Goal: Use online tool/utility

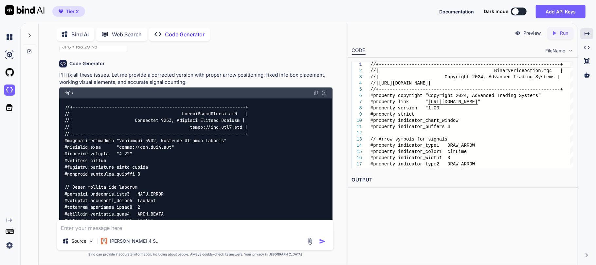
scroll to position [40157, 0]
click at [315, 95] on img at bounding box center [315, 92] width 5 height 5
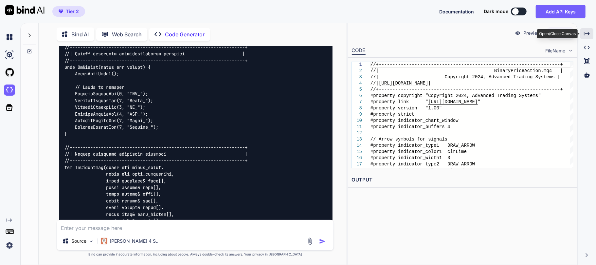
click at [589, 35] on icon "Created with Pixso." at bounding box center [587, 34] width 6 height 6
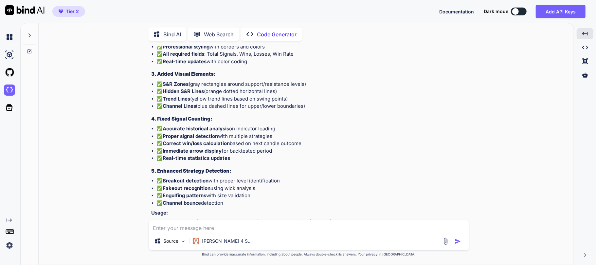
scroll to position [48240, 0]
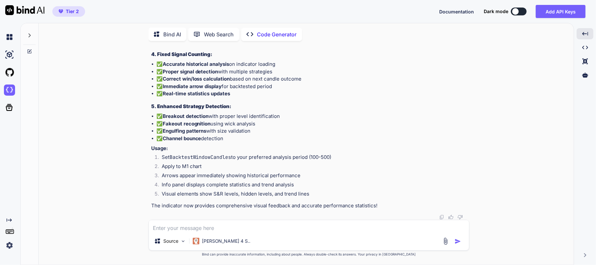
click at [33, 35] on div at bounding box center [29, 33] width 12 height 23
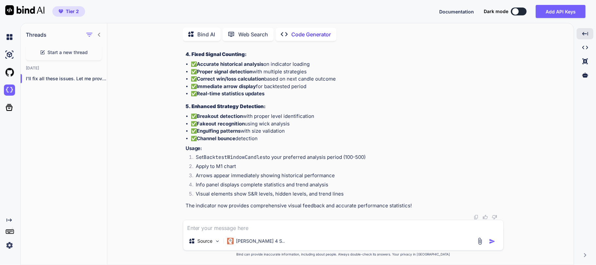
click at [203, 33] on p "Bind AI" at bounding box center [207, 34] width 18 height 8
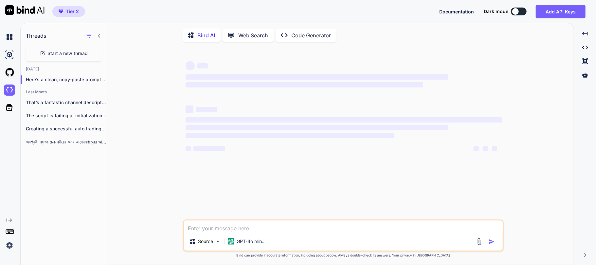
type textarea "x"
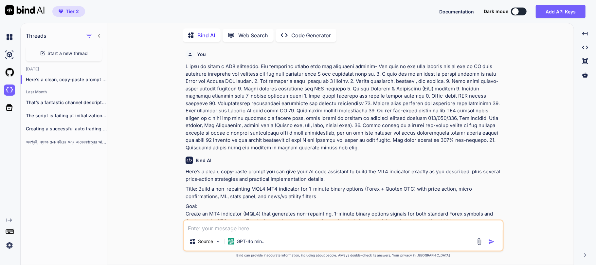
scroll to position [2, 0]
click at [64, 76] on p "Here’s a clean, copy-paste prompt you can..." at bounding box center [66, 78] width 81 height 7
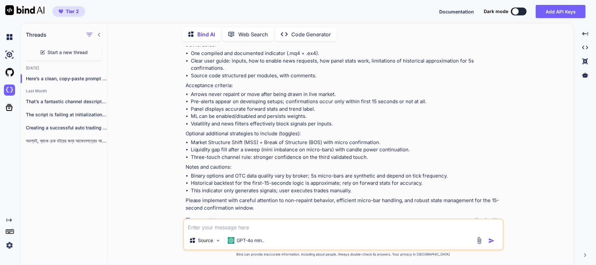
scroll to position [1882, 0]
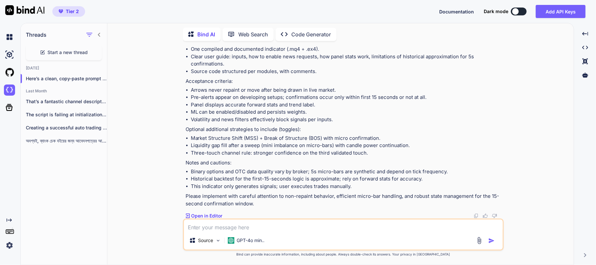
click at [474, 215] on img at bounding box center [475, 215] width 5 height 5
click at [267, 130] on p "Optional additional strategies to include (toggles):" at bounding box center [343, 130] width 317 height 8
click at [296, 132] on p "Optional additional strategies to include (toggles):" at bounding box center [343, 130] width 317 height 8
click at [301, 141] on li "Market Structure Shift (MSS) + Break of Structure (BOS) with micro confirmation." at bounding box center [346, 138] width 311 height 8
click at [297, 135] on li "Market Structure Shift (MSS) + Break of Structure (BOS) with micro confirmation." at bounding box center [346, 138] width 311 height 8
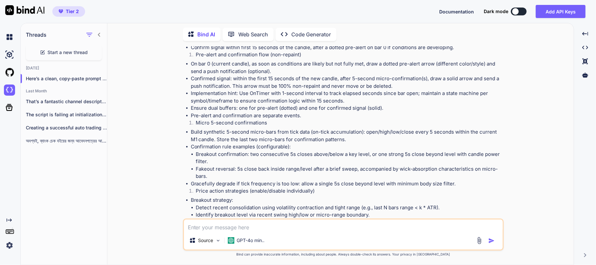
scroll to position [181, 0]
